Goal: Transaction & Acquisition: Subscribe to service/newsletter

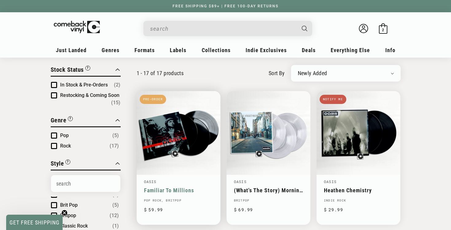
scroll to position [41, 0]
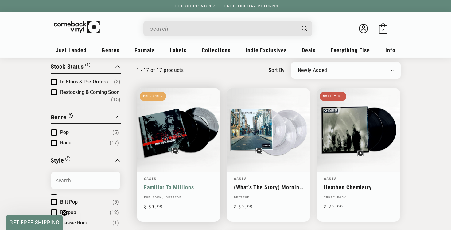
click at [160, 184] on link "Familiar To Millions" at bounding box center [178, 187] width 69 height 6
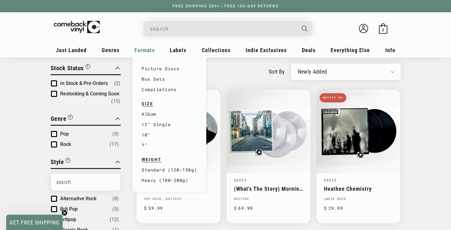
scroll to position [41, 0]
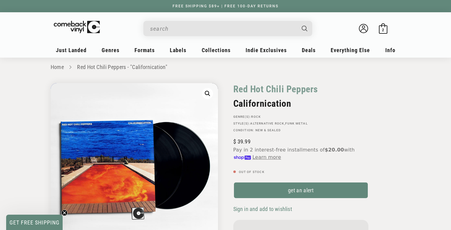
scroll to position [5, 0]
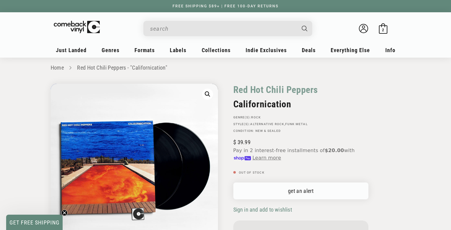
click at [306, 195] on link "get an alert" at bounding box center [300, 191] width 135 height 17
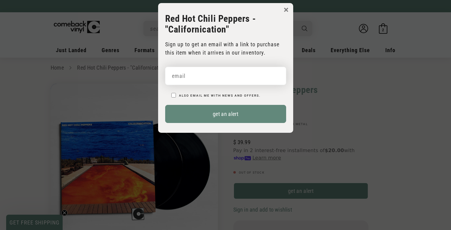
click at [187, 74] on input "email" at bounding box center [225, 76] width 121 height 18
type input "[EMAIL_ADDRESS][DOMAIN_NAME]"
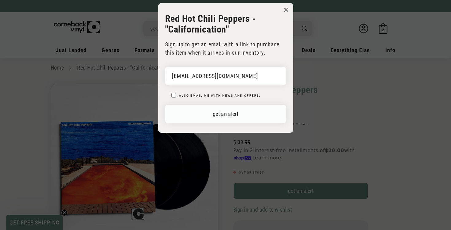
click at [206, 108] on button "get an alert" at bounding box center [225, 114] width 121 height 18
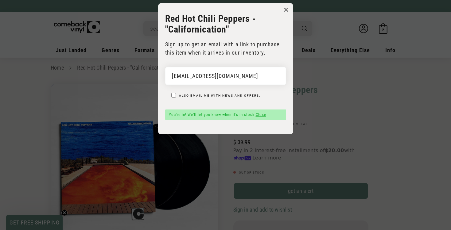
click at [284, 8] on button "×" at bounding box center [286, 9] width 5 height 9
